Goal: Task Accomplishment & Management: Understand process/instructions

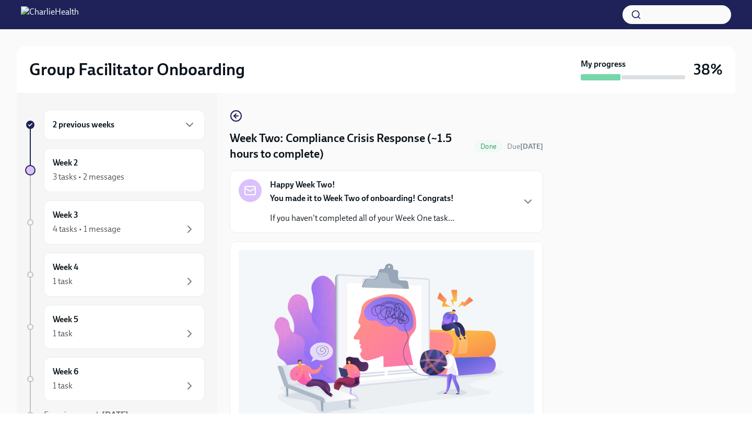
click at [643, 182] on div at bounding box center [645, 253] width 180 height 321
drag, startPoint x: 609, startPoint y: 176, endPoint x: 551, endPoint y: 423, distance: 254.1
click at [551, 423] on div "Group Facilitator Onboarding My progress 38% 2 previous weeks Week 2 3 tasks • …" at bounding box center [376, 212] width 752 height 424
click at [523, 199] on icon "button" at bounding box center [528, 201] width 13 height 13
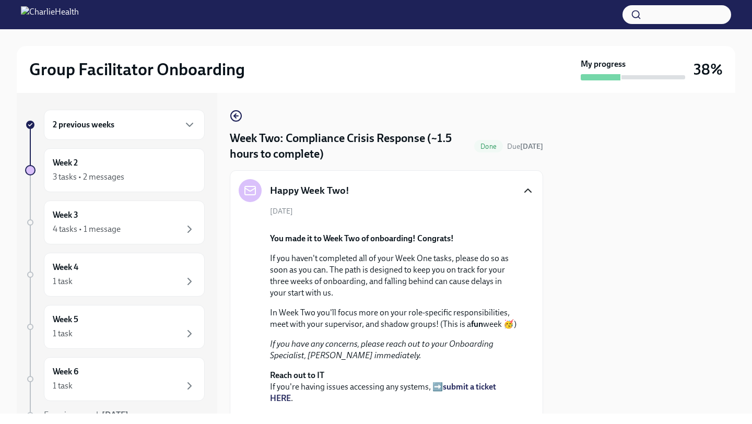
click at [638, 234] on div at bounding box center [645, 253] width 180 height 321
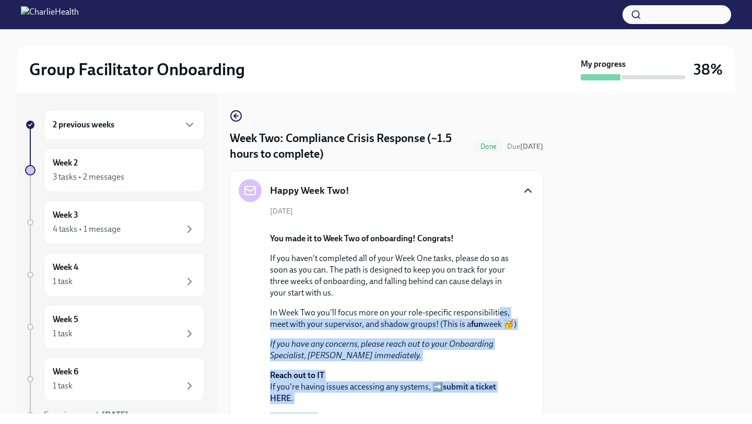
drag, startPoint x: 551, startPoint y: 253, endPoint x: 501, endPoint y: 414, distance: 169.1
click at [500, 416] on div "Group Facilitator Onboarding My progress 38% 2 previous weeks Week 2 3 tasks • …" at bounding box center [376, 212] width 752 height 424
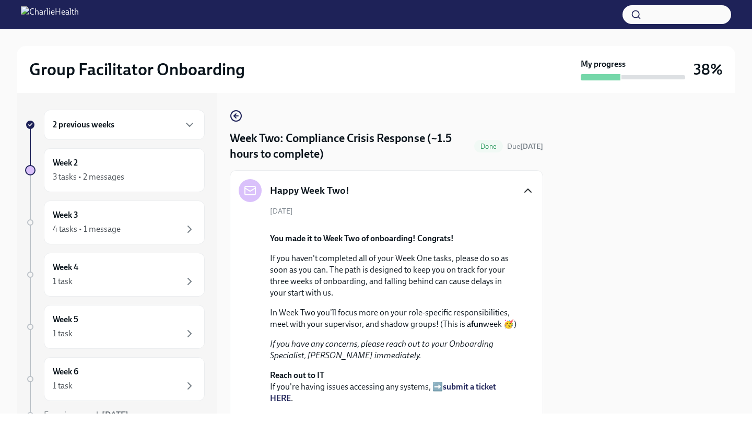
click at [596, 316] on div at bounding box center [645, 253] width 180 height 321
click at [534, 335] on div "[DATE] You made it to Week Two of onboarding! Congrats! If you haven't complete…" at bounding box center [386, 332] width 295 height 252
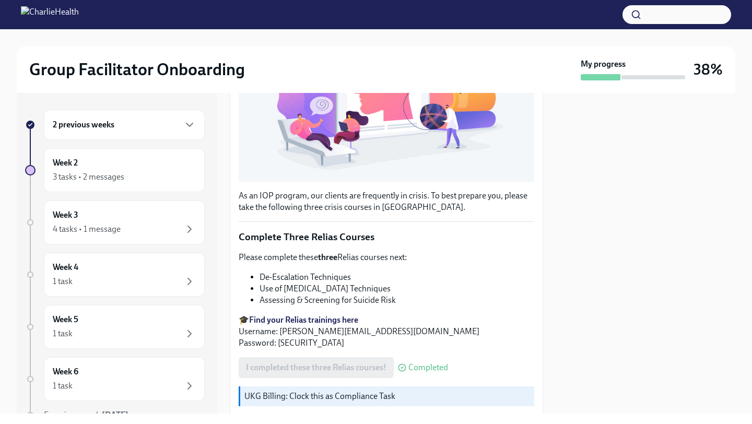
scroll to position [501, 0]
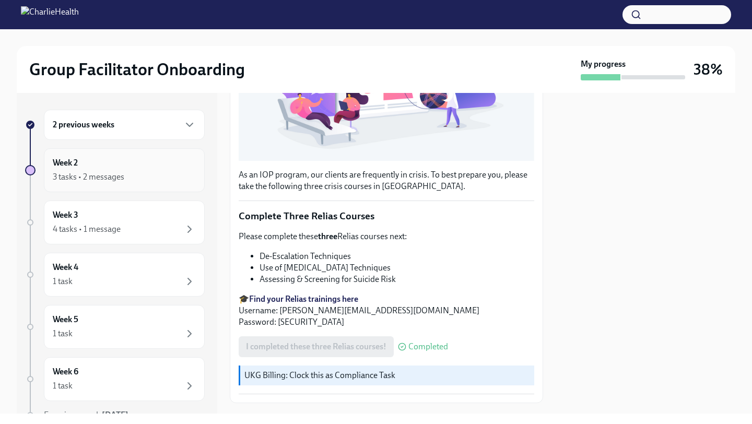
click at [90, 174] on div "3 tasks • 2 messages" at bounding box center [89, 176] width 72 height 11
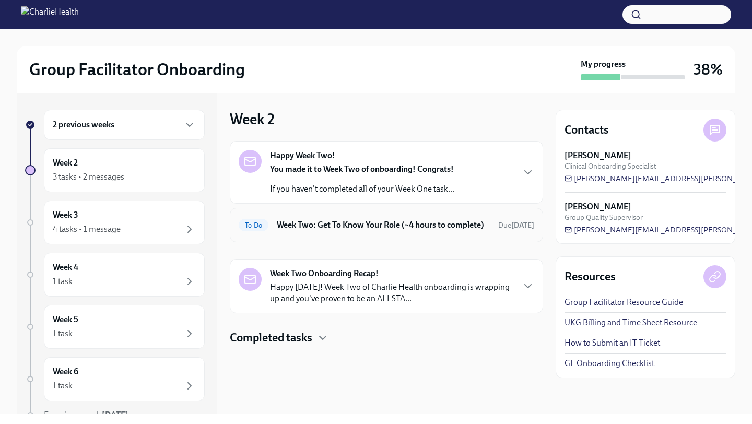
click at [500, 233] on div "To Do Week Two: Get To Know Your Role (~4 hours to complete) Due [DATE]" at bounding box center [386, 225] width 295 height 17
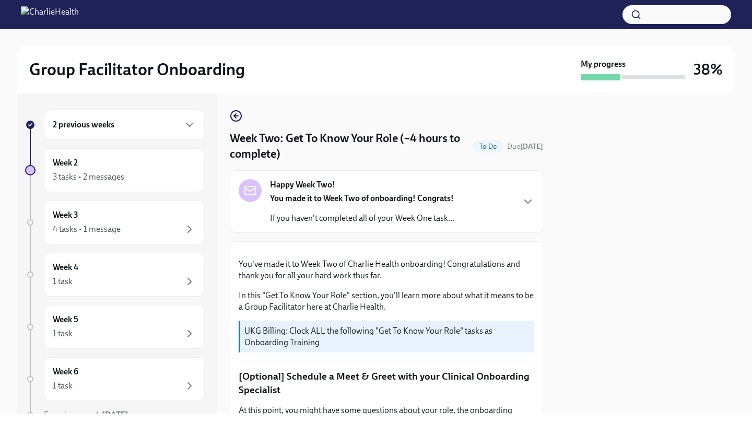
click at [558, 238] on div at bounding box center [645, 253] width 180 height 321
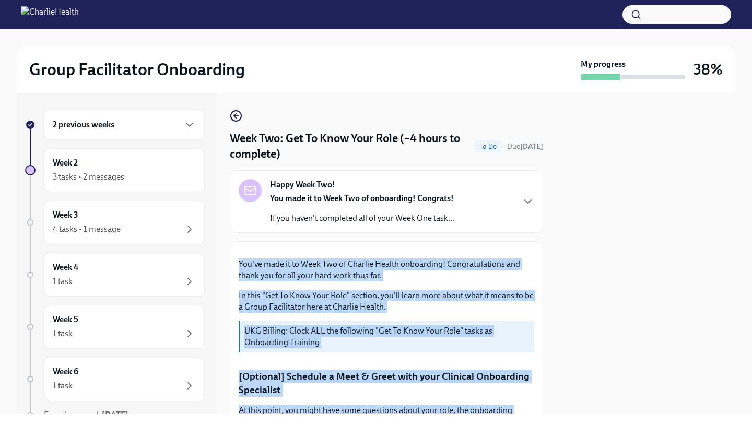
drag, startPoint x: 555, startPoint y: 238, endPoint x: 511, endPoint y: 409, distance: 176.4
click at [514, 413] on div "Group Facilitator Onboarding My progress 38% 2 previous weeks Week 2 3 tasks • …" at bounding box center [376, 212] width 752 height 424
click at [522, 198] on icon "button" at bounding box center [528, 201] width 13 height 13
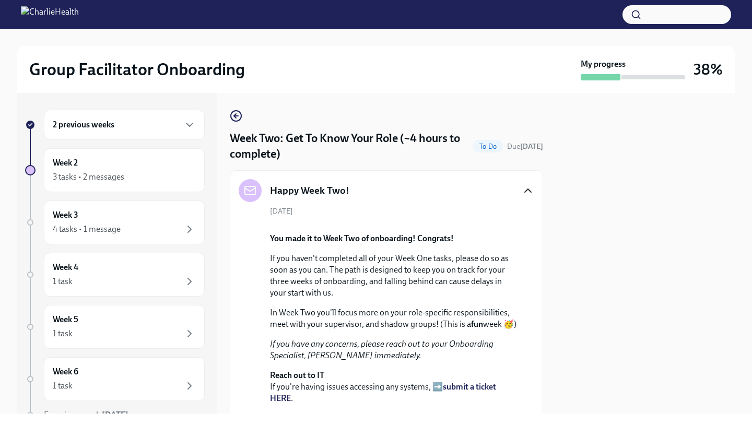
click at [531, 235] on div "[DATE] You made it to Week Two of onboarding! Congrats! If you haven't complete…" at bounding box center [386, 332] width 295 height 252
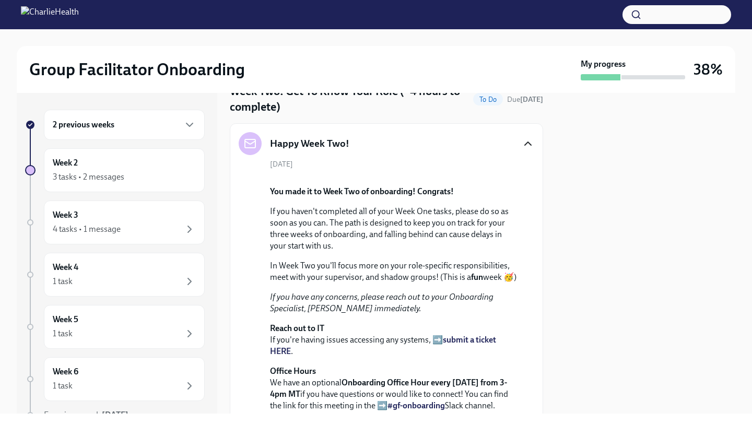
scroll to position [37, 0]
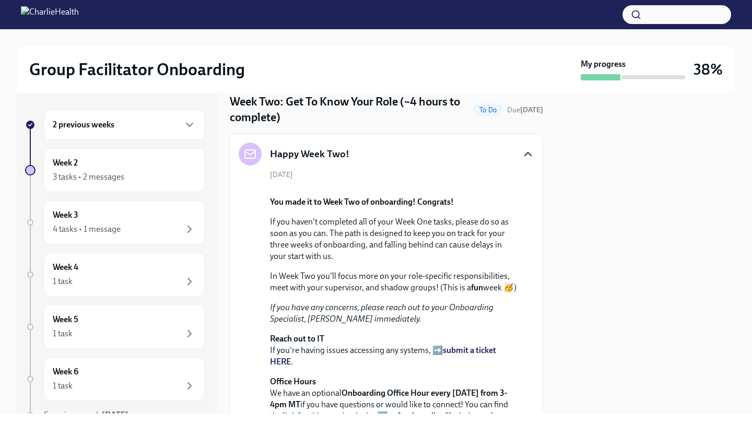
click at [530, 151] on icon "button" at bounding box center [528, 154] width 13 height 13
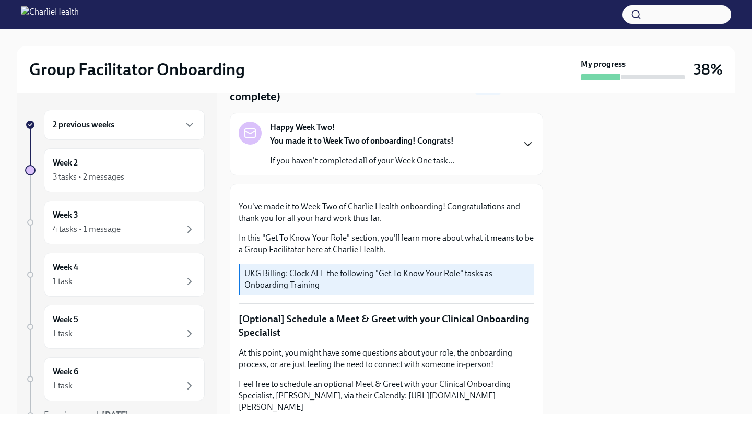
scroll to position [0, 0]
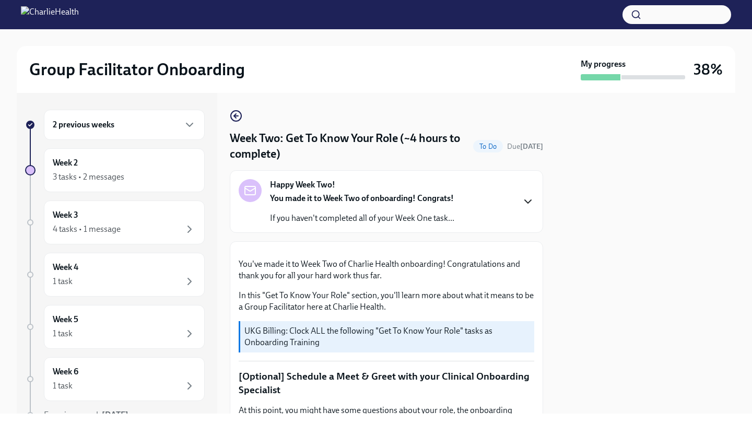
click at [523, 186] on div "Happy Week Two! You made it to Week Two of onboarding! Congrats! If you haven't…" at bounding box center [386, 201] width 295 height 45
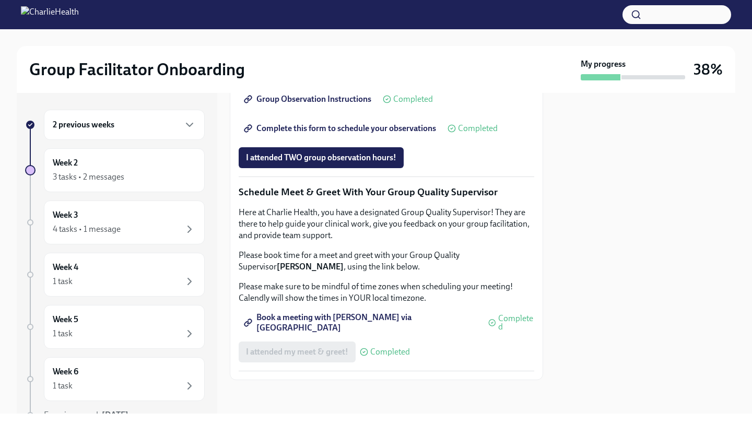
scroll to position [1202, 0]
click at [135, 173] on div "3 tasks • 2 messages" at bounding box center [124, 177] width 143 height 13
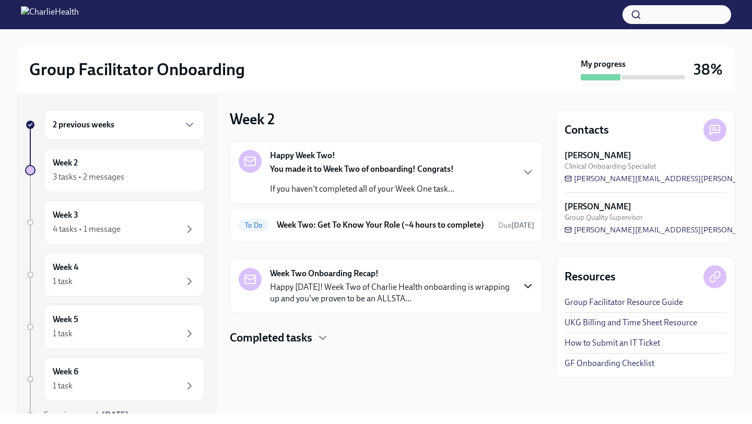
click at [529, 292] on icon "button" at bounding box center [528, 286] width 13 height 13
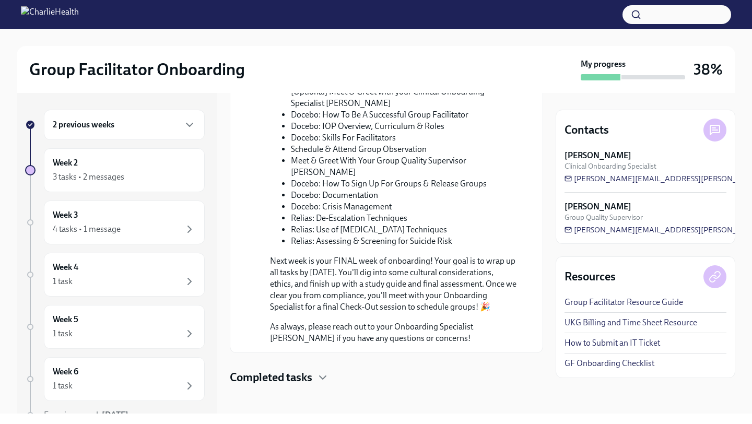
scroll to position [441, 0]
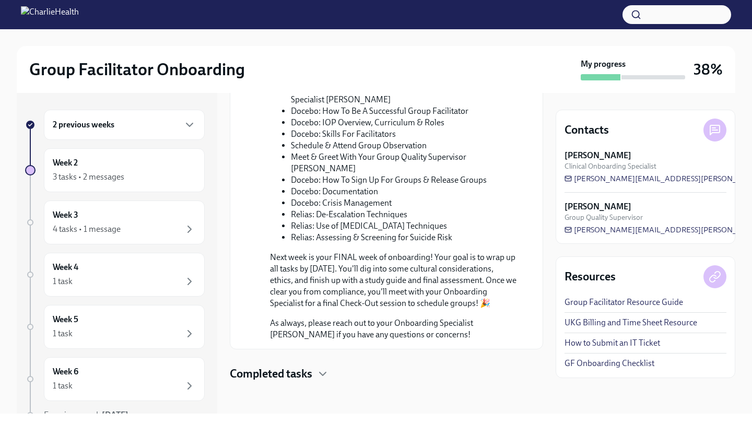
click at [331, 373] on div "Completed tasks" at bounding box center [386, 374] width 313 height 16
click at [544, 369] on div "2 previous weeks Week 2 3 tasks • 2 messages Week 3 4 tasks • 1 message Week 4 …" at bounding box center [376, 253] width 718 height 321
click at [542, 366] on div "Completed tasks" at bounding box center [386, 374] width 313 height 16
click at [536, 362] on div "Happy Week Two! You made it to Week Two of onboarding! Congrats! If you haven't…" at bounding box center [386, 41] width 313 height 682
click at [328, 372] on icon "button" at bounding box center [322, 374] width 13 height 13
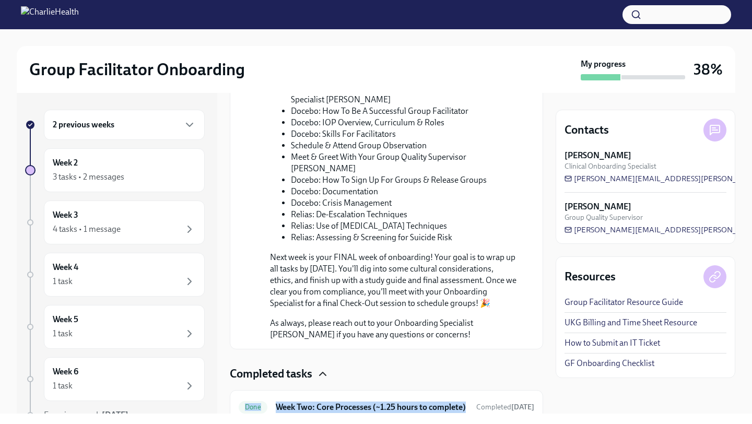
drag, startPoint x: 418, startPoint y: 365, endPoint x: 407, endPoint y: 414, distance: 50.9
click at [408, 420] on div "Group Facilitator Onboarding My progress 38% 2 previous weeks Week 2 3 tasks • …" at bounding box center [376, 212] width 752 height 424
click at [416, 381] on div "Completed tasks Done Week Two: Core Processes (~1.25 hours to complete) Complet…" at bounding box center [386, 422] width 313 height 112
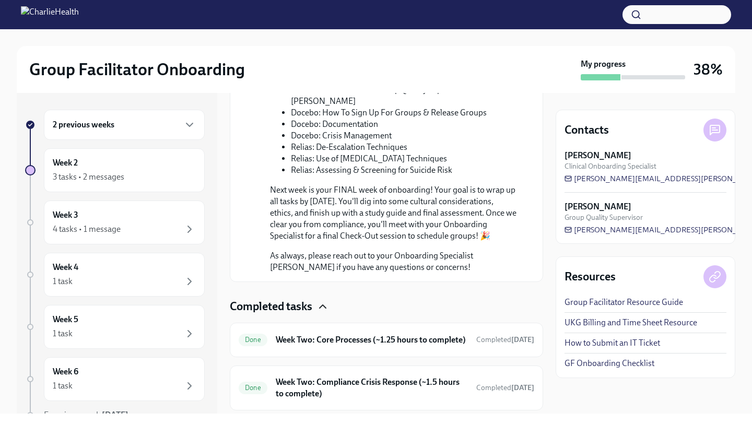
scroll to position [548, 0]
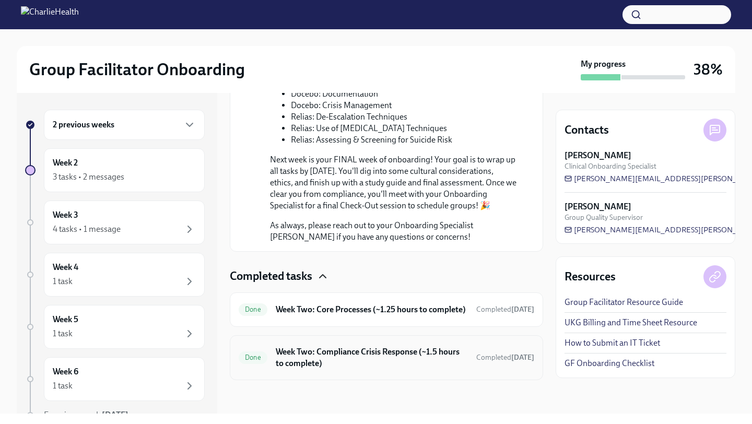
click at [513, 351] on div "Done Week Two: Compliance Crisis Response (~1.5 hours to complete) Completed [D…" at bounding box center [386, 357] width 295 height 27
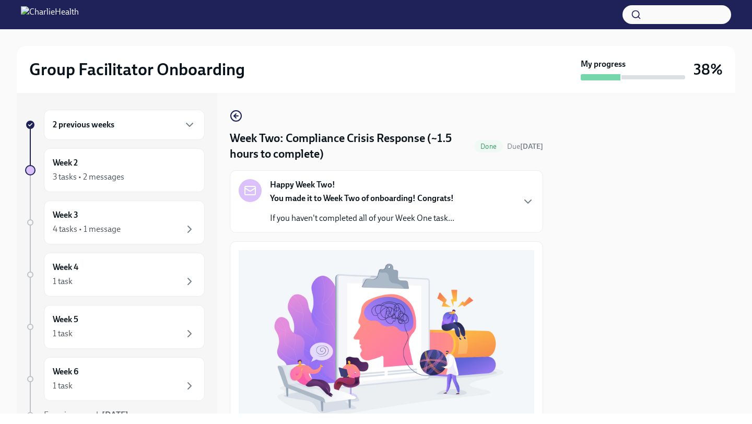
click at [564, 262] on div at bounding box center [645, 253] width 180 height 321
drag, startPoint x: 555, startPoint y: 256, endPoint x: 551, endPoint y: 423, distance: 167.1
click at [551, 423] on div "Group Facilitator Onboarding My progress 38% 2 previous weeks Week 2 3 tasks • …" at bounding box center [376, 212] width 752 height 424
click at [528, 196] on icon "button" at bounding box center [528, 201] width 13 height 13
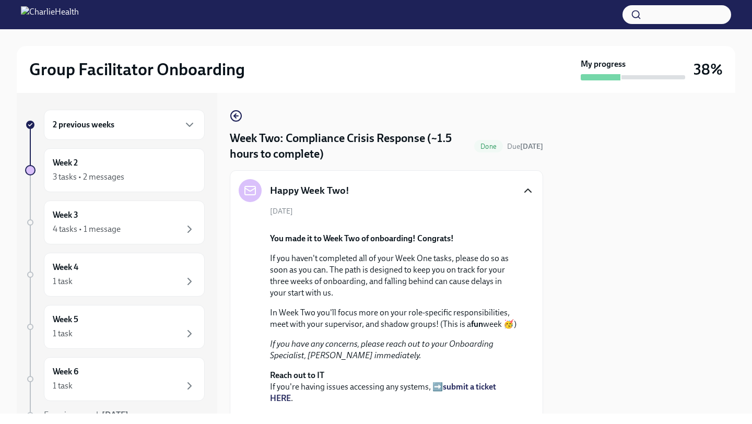
click at [533, 285] on div "[DATE] You made it to Week Two of onboarding! Congrats! If you haven't complete…" at bounding box center [386, 332] width 295 height 252
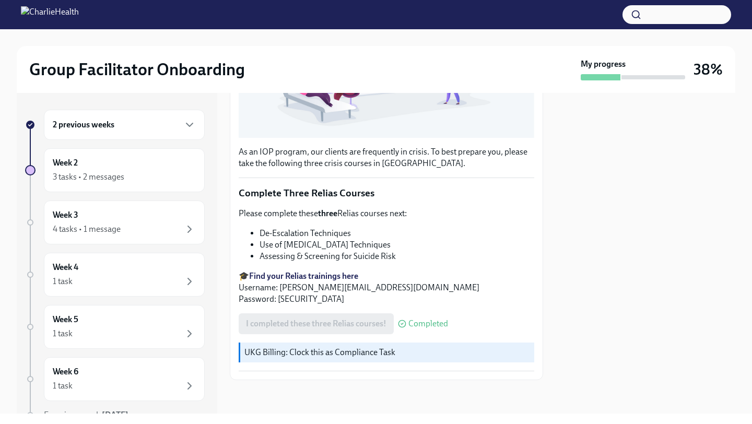
scroll to position [553, 0]
